Goal: Task Accomplishment & Management: Use online tool/utility

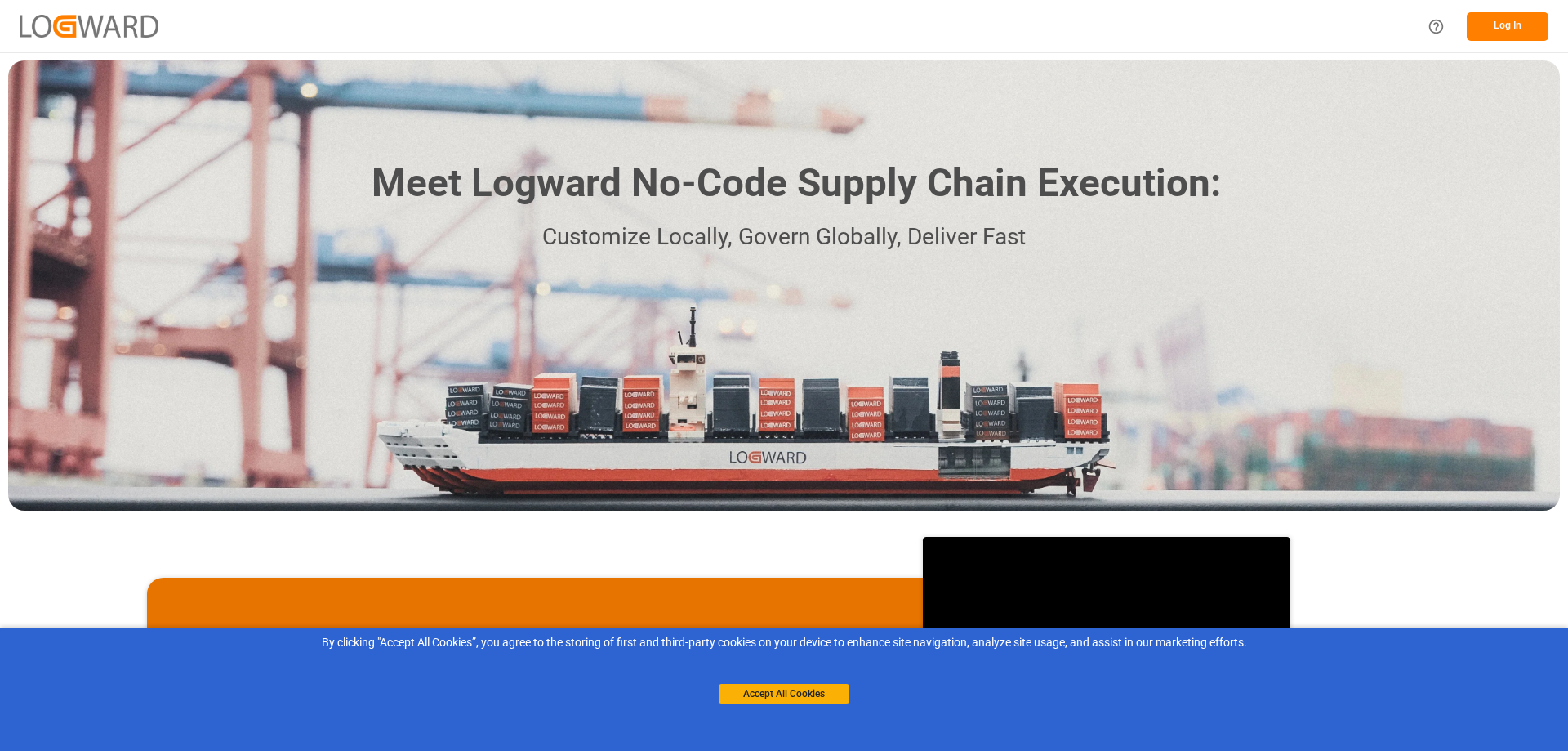
click at [1512, 27] on button "Log In" at bounding box center [1507, 26] width 81 height 29
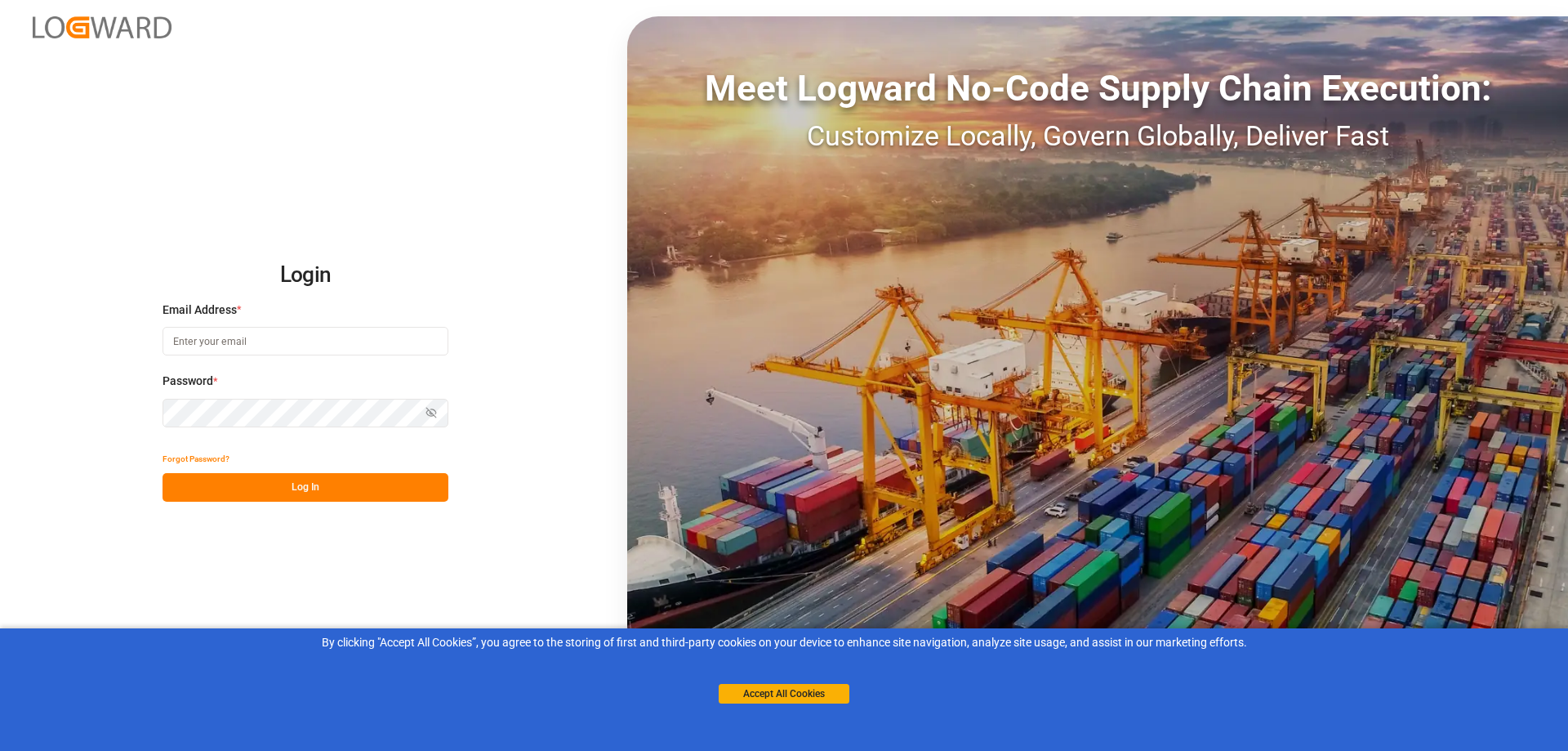
type input "[EMAIL_ADDRESS][PERSON_NAME][DOMAIN_NAME]"
click at [283, 487] on button "Log In" at bounding box center [306, 487] width 286 height 29
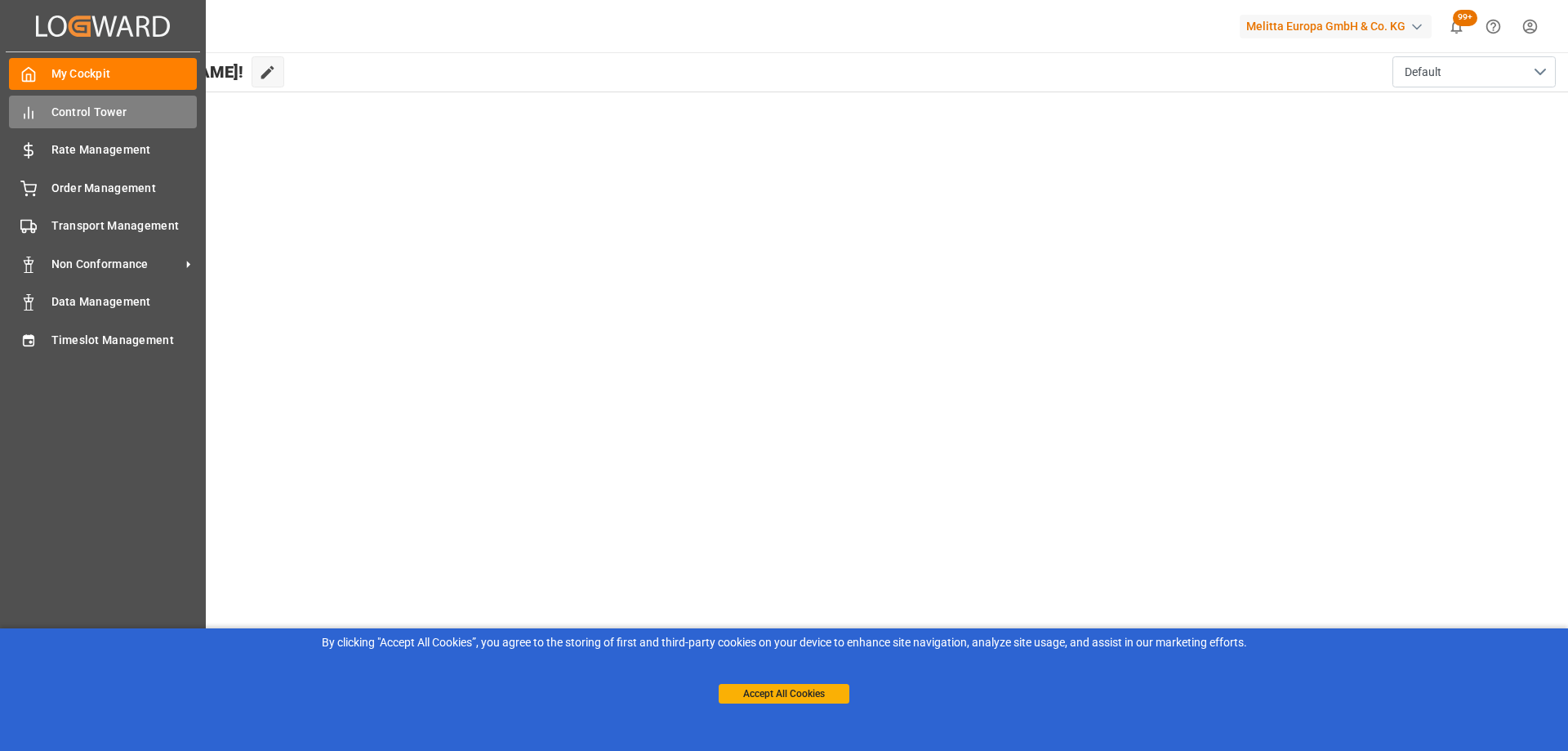
click at [37, 111] on div "Control Tower Control Tower" at bounding box center [102, 111] width 188 height 32
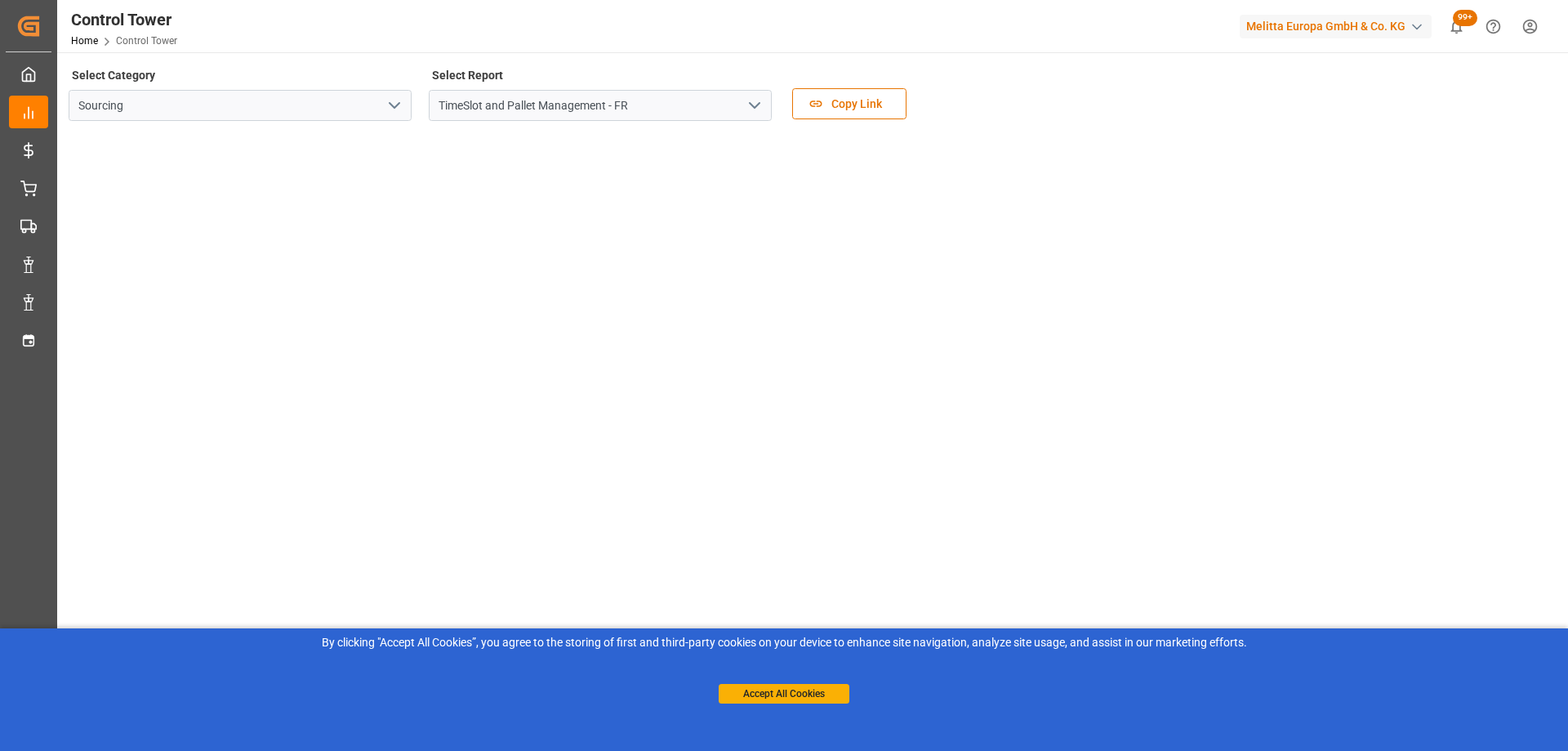
scroll to position [236, 0]
